Goal: Information Seeking & Learning: Find contact information

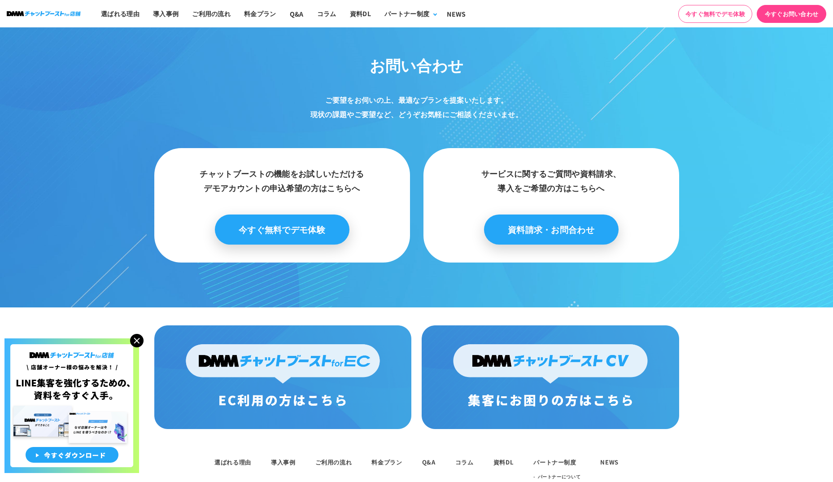
scroll to position [4611, 0]
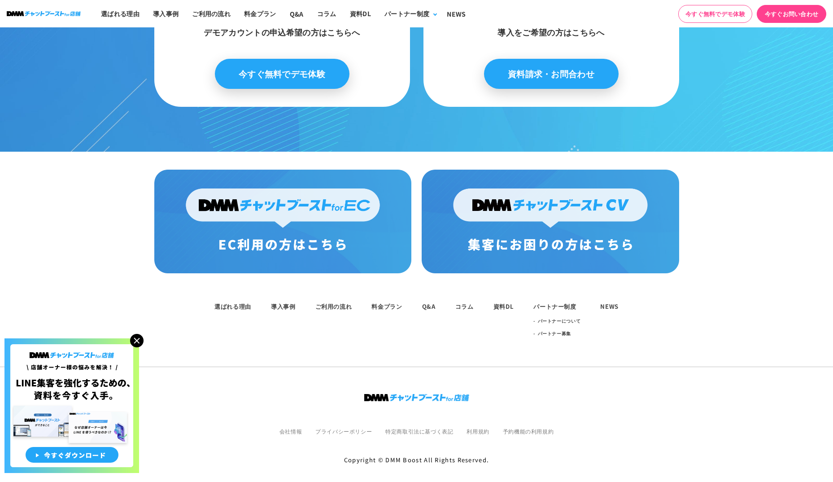
click at [296, 425] on li "会社情報" at bounding box center [290, 430] width 22 height 11
click at [293, 427] on link "会社情報" at bounding box center [290, 431] width 22 height 8
click at [285, 427] on link "会社情報" at bounding box center [290, 431] width 22 height 8
